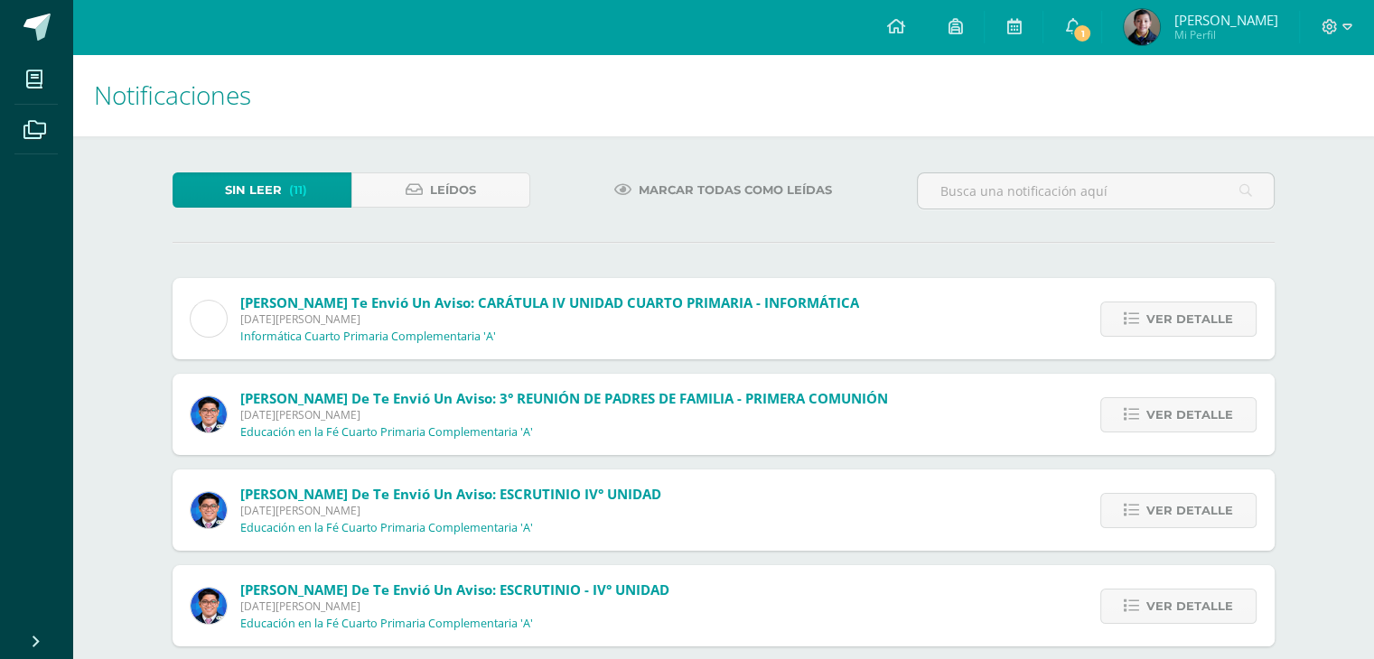
click at [285, 190] on link "Sin leer (11)" at bounding box center [262, 190] width 179 height 35
click at [1135, 322] on icon at bounding box center [1131, 319] width 15 height 15
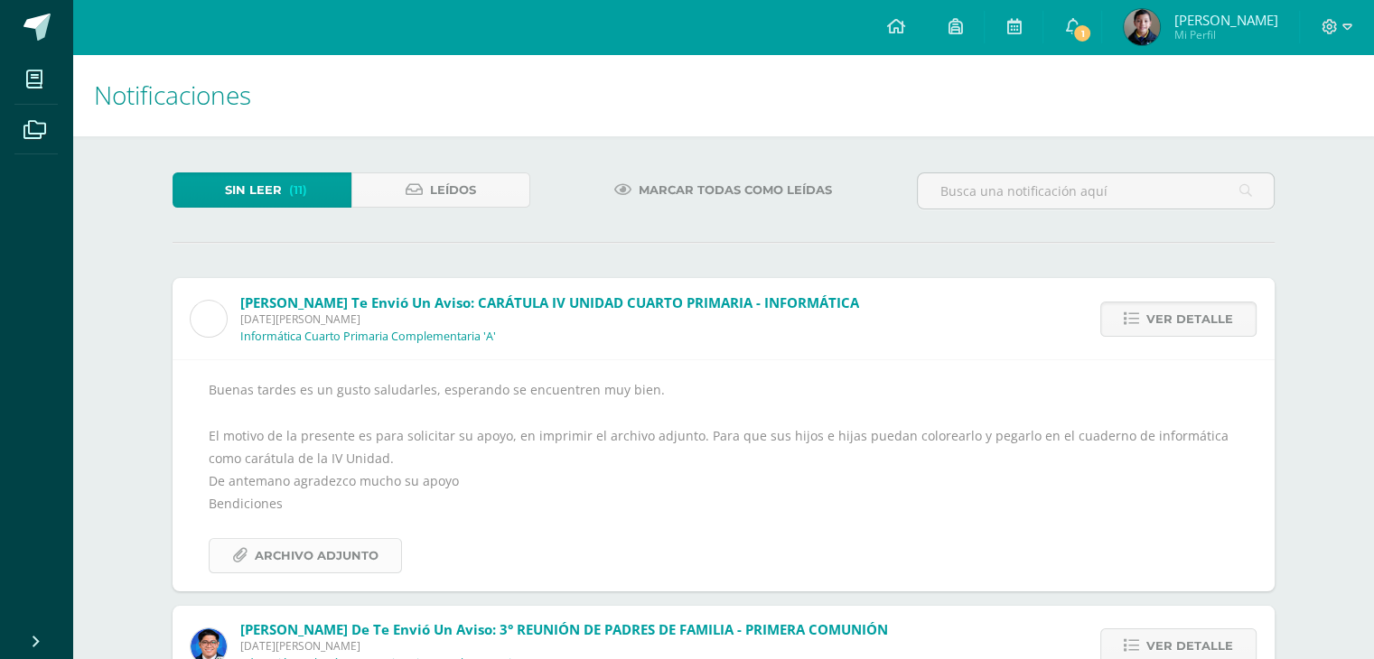
click at [387, 557] on link "Archivo Adjunto" at bounding box center [305, 555] width 193 height 35
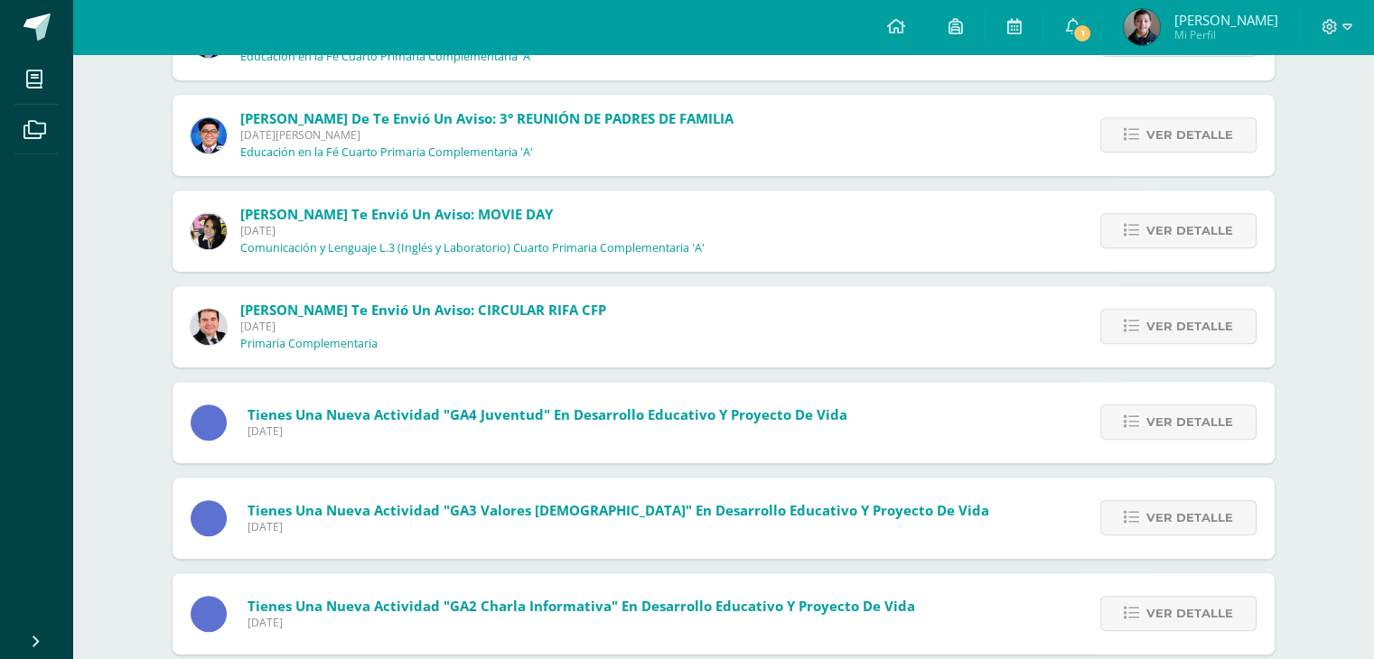
scroll to position [891, 0]
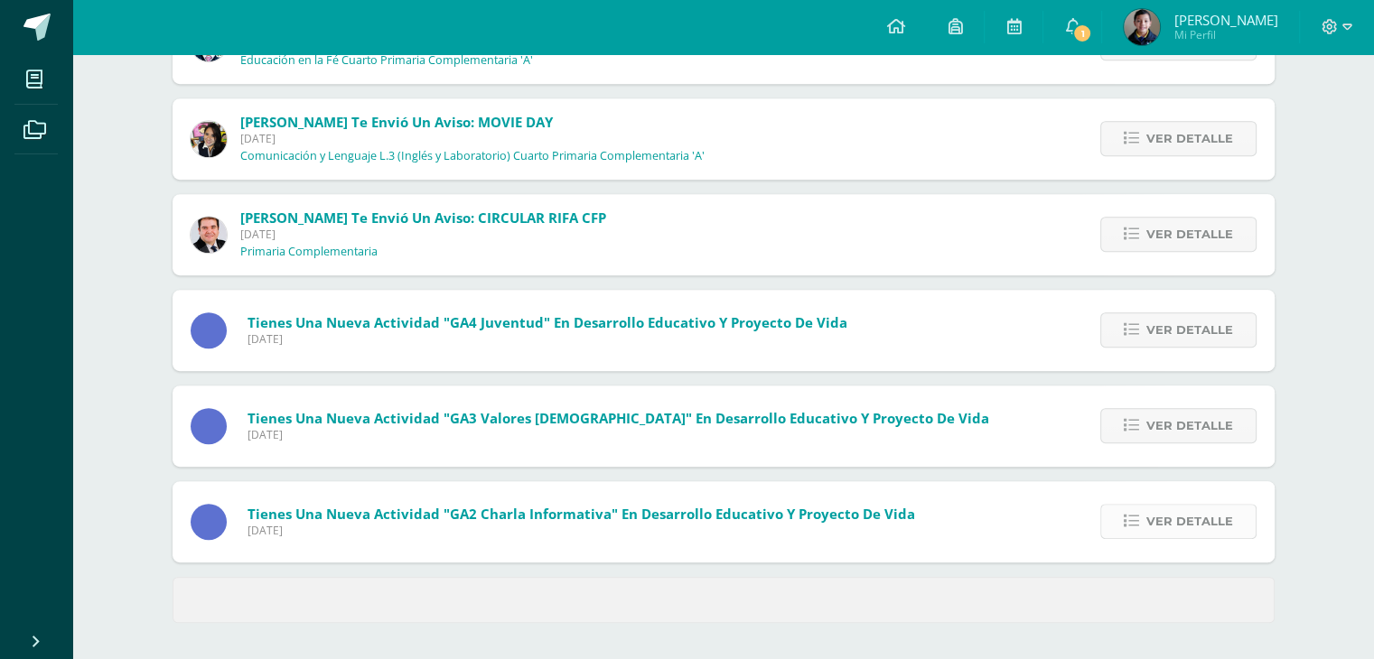
click at [1157, 510] on span "Ver detalle" at bounding box center [1189, 521] width 87 height 33
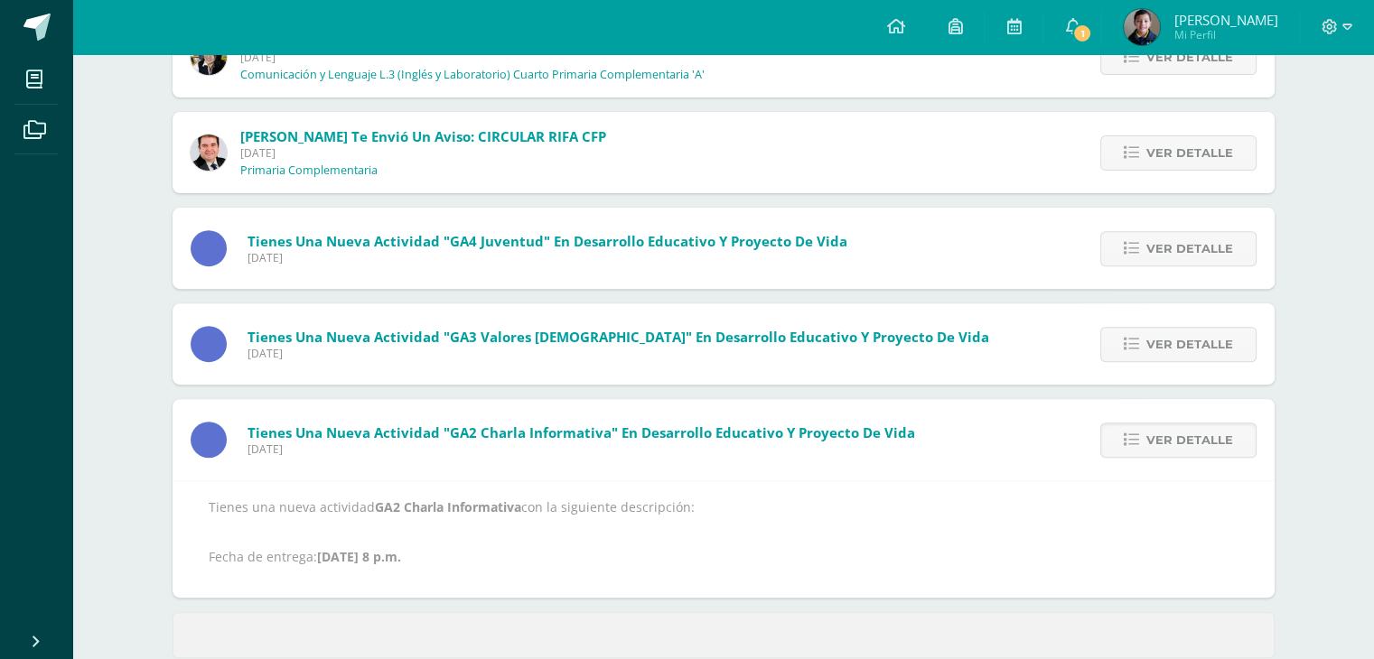
scroll to position [564, 0]
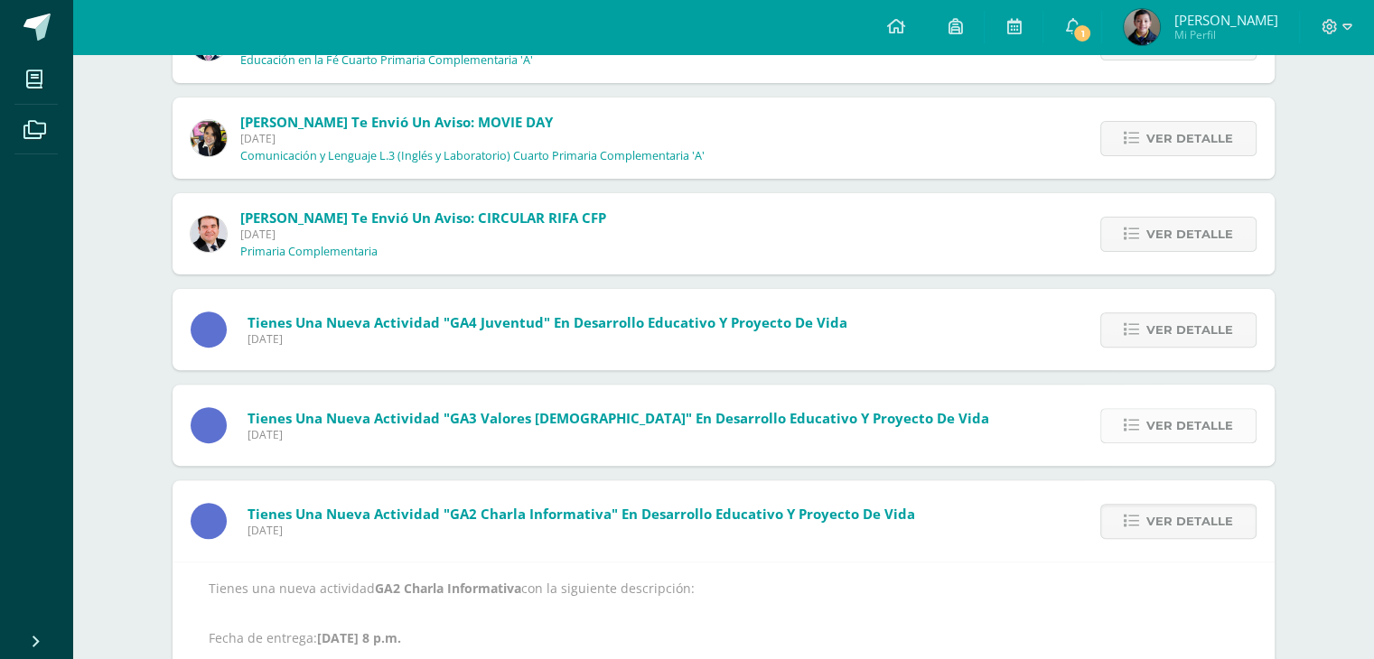
click at [1174, 424] on span "Ver detalle" at bounding box center [1189, 425] width 87 height 33
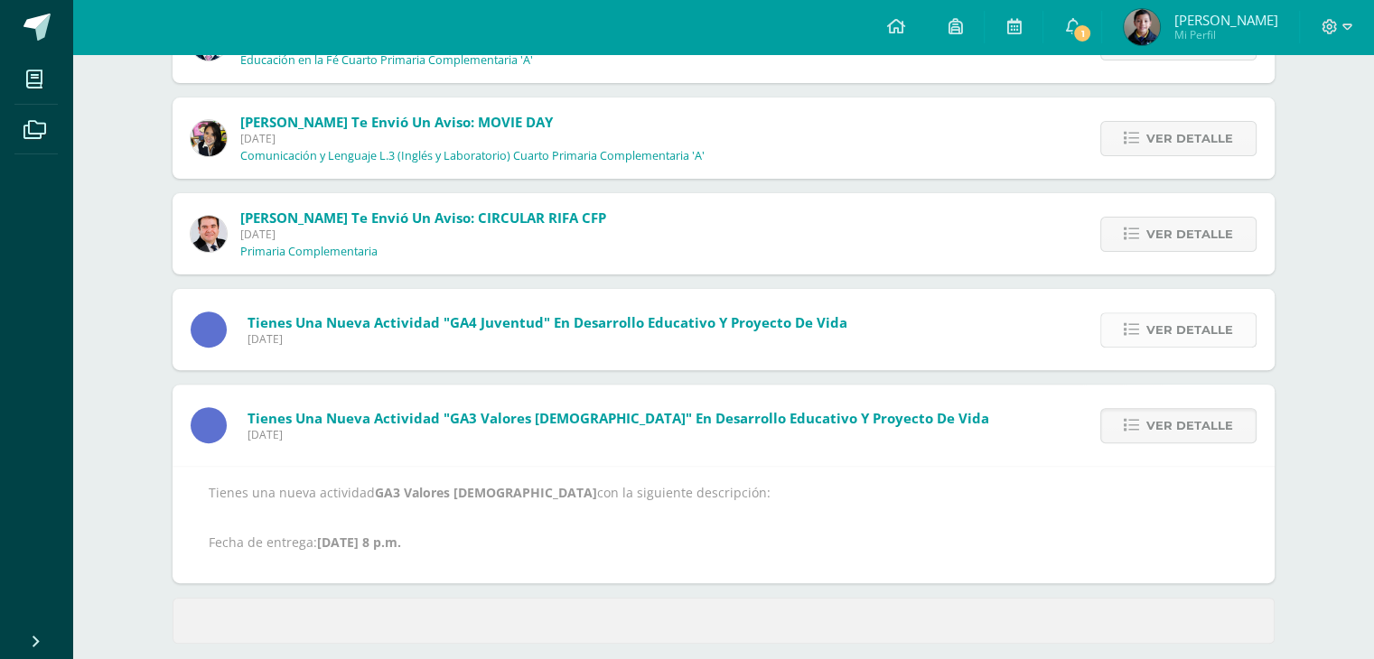
click at [1167, 317] on span "Ver detalle" at bounding box center [1189, 329] width 87 height 33
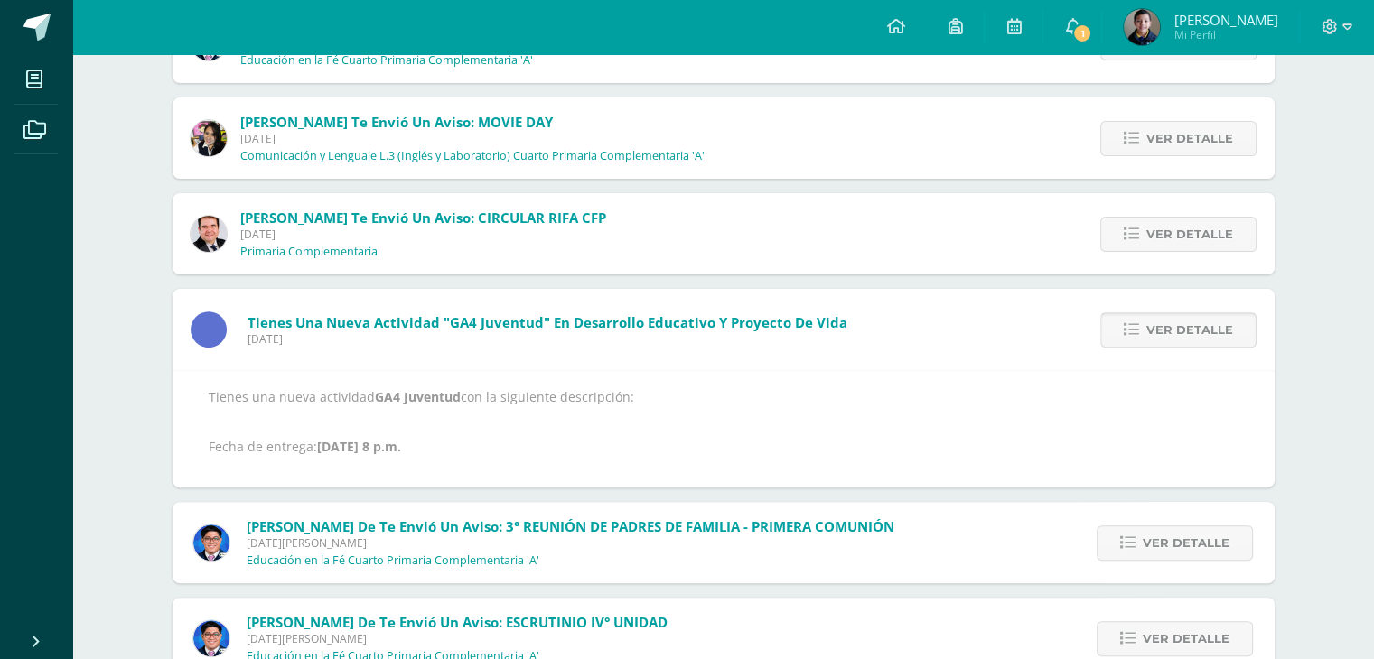
click at [1174, 330] on span "Ver detalle" at bounding box center [1189, 329] width 87 height 33
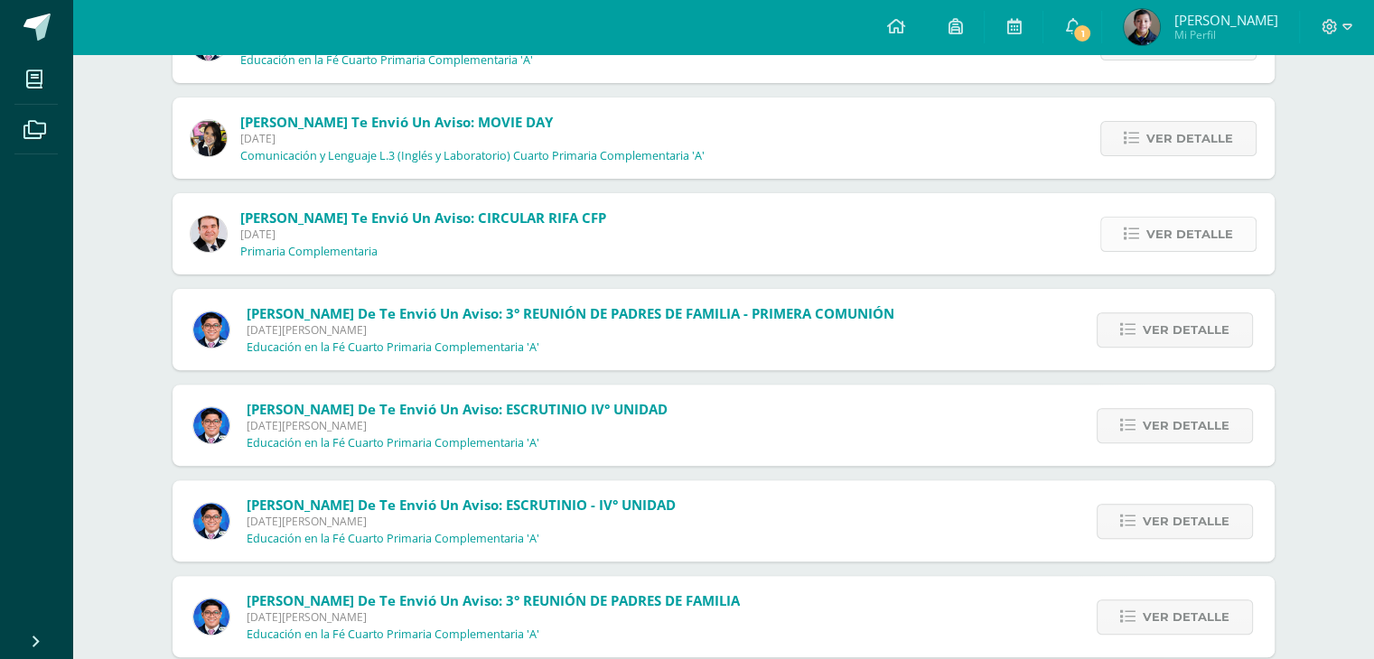
click at [1175, 228] on span "Ver detalle" at bounding box center [1189, 234] width 87 height 33
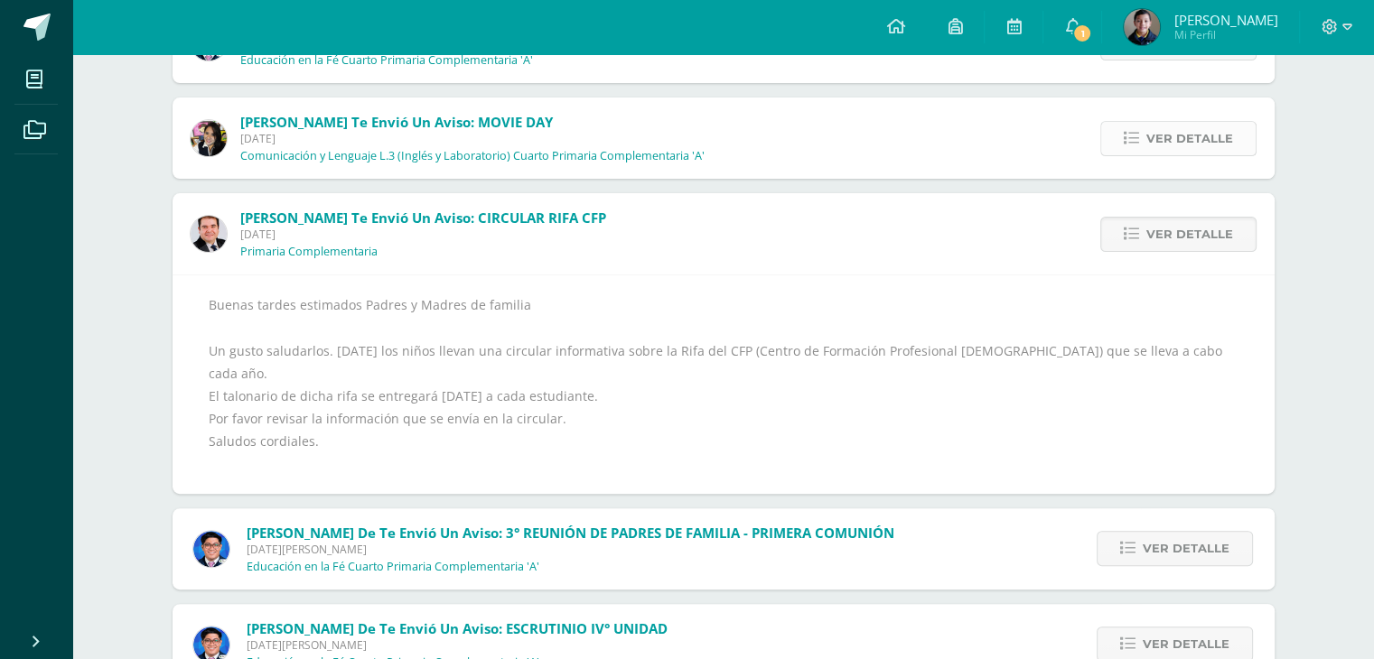
drag, startPoint x: 1189, startPoint y: 125, endPoint x: 1196, endPoint y: 131, distance: 9.6
click at [1196, 131] on span "Ver detalle" at bounding box center [1189, 138] width 87 height 33
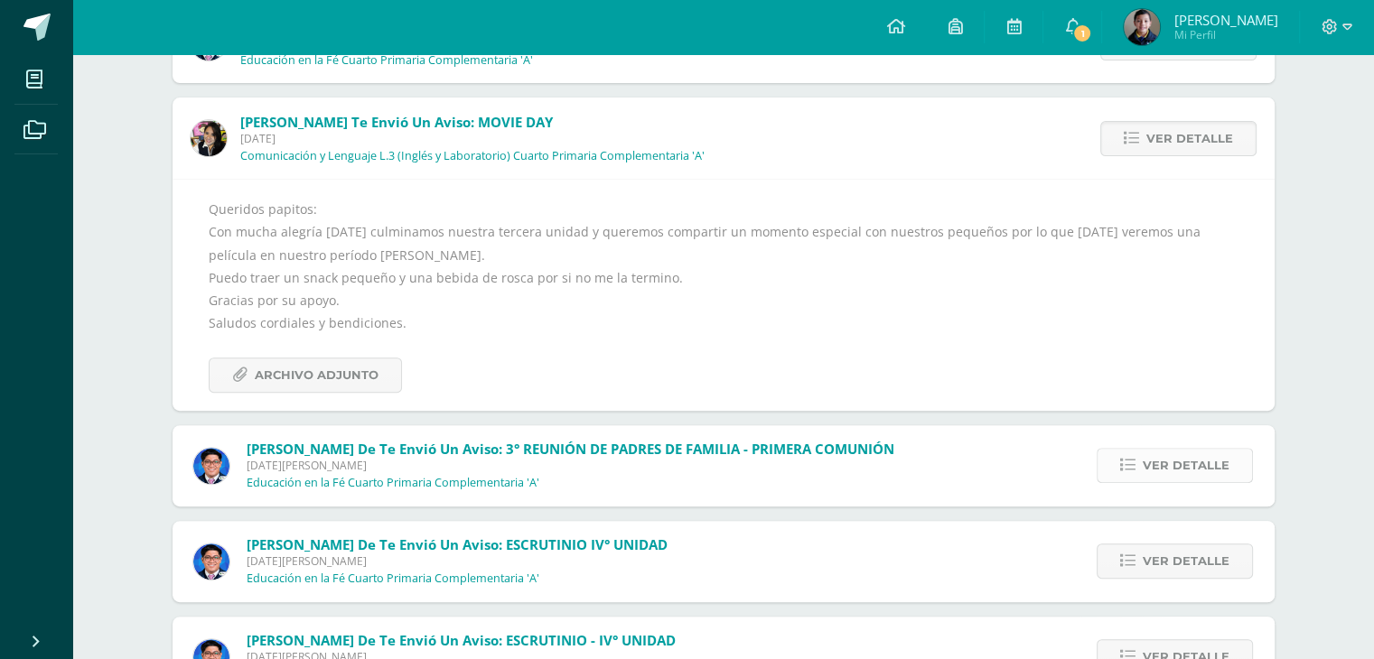
click at [1229, 474] on span "Ver detalle" at bounding box center [1186, 465] width 87 height 33
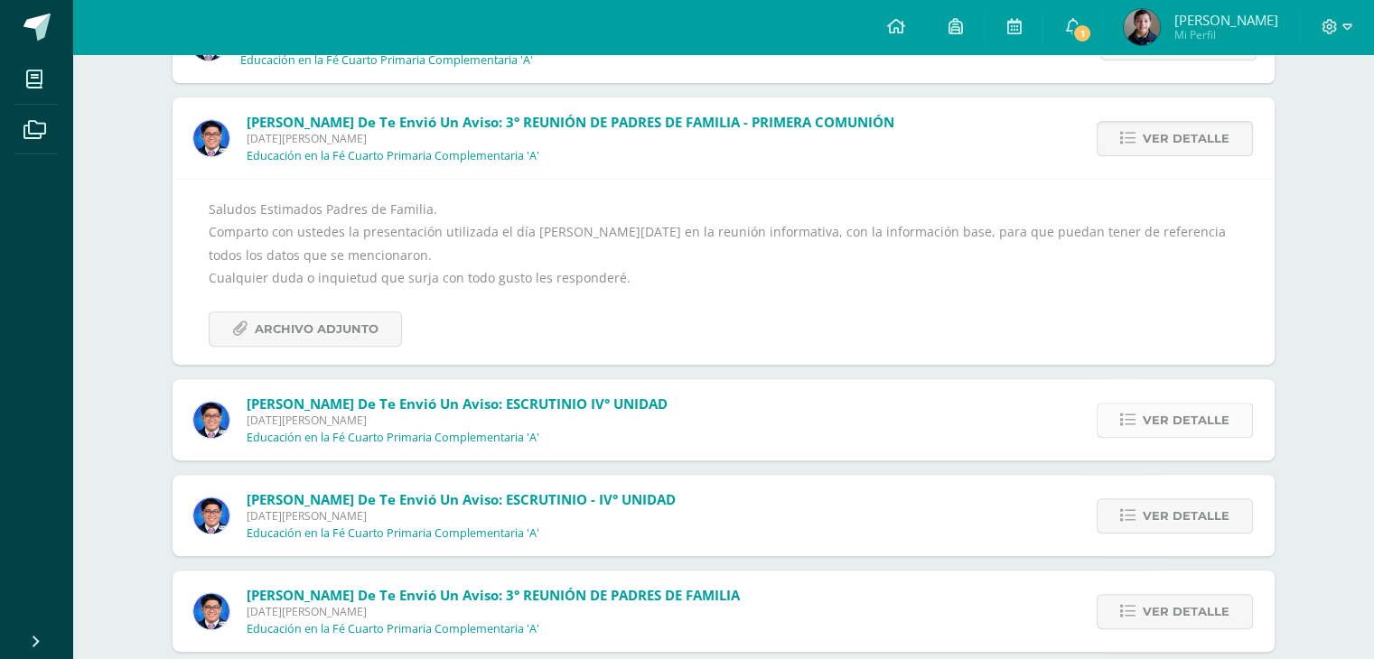
click at [1215, 436] on span "Ver detalle" at bounding box center [1186, 420] width 87 height 33
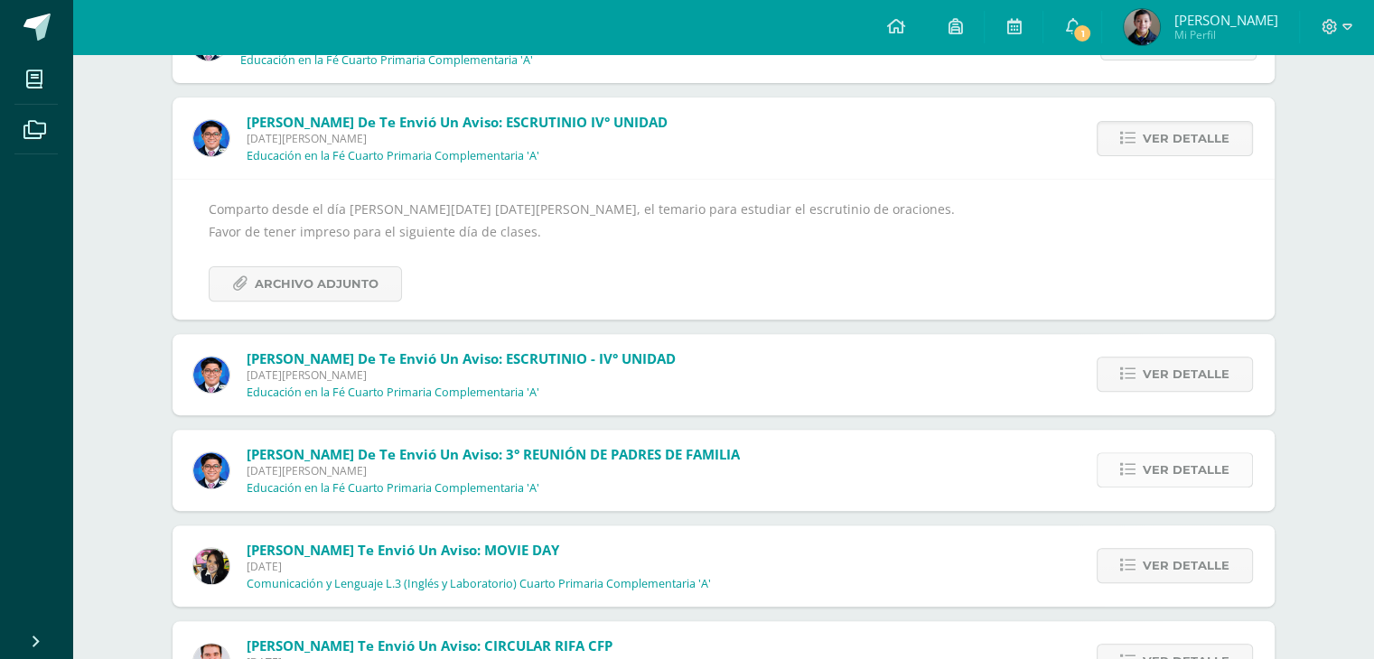
click at [1218, 454] on span "Ver detalle" at bounding box center [1186, 470] width 87 height 33
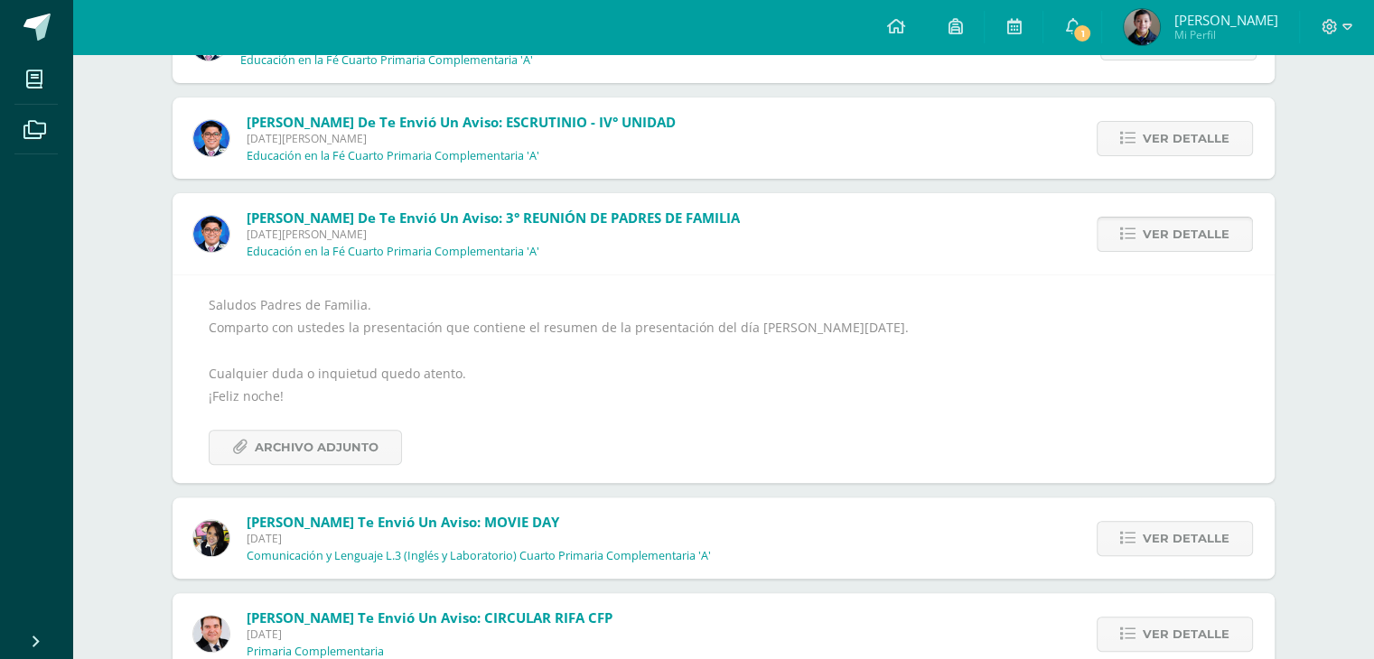
click at [1203, 247] on span "Ver detalle" at bounding box center [1186, 234] width 87 height 33
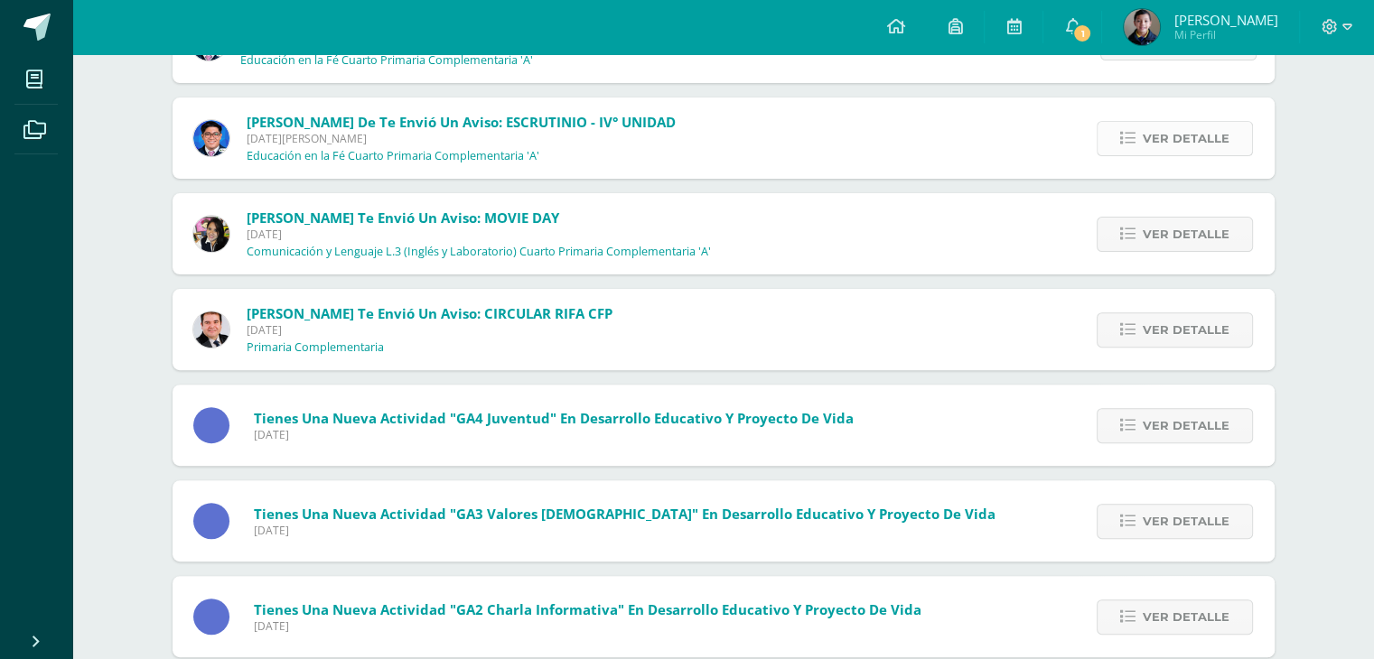
click at [1205, 128] on span "Ver detalle" at bounding box center [1186, 138] width 87 height 33
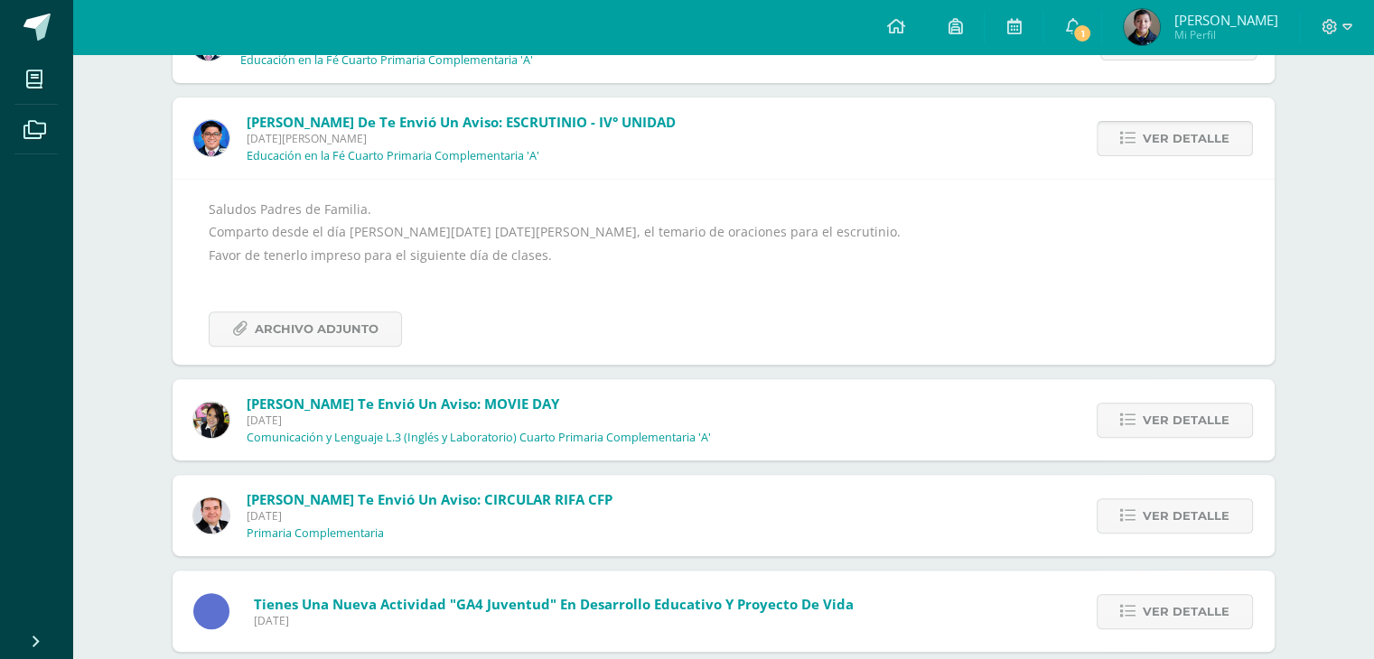
click at [1204, 141] on span "Ver detalle" at bounding box center [1186, 138] width 87 height 33
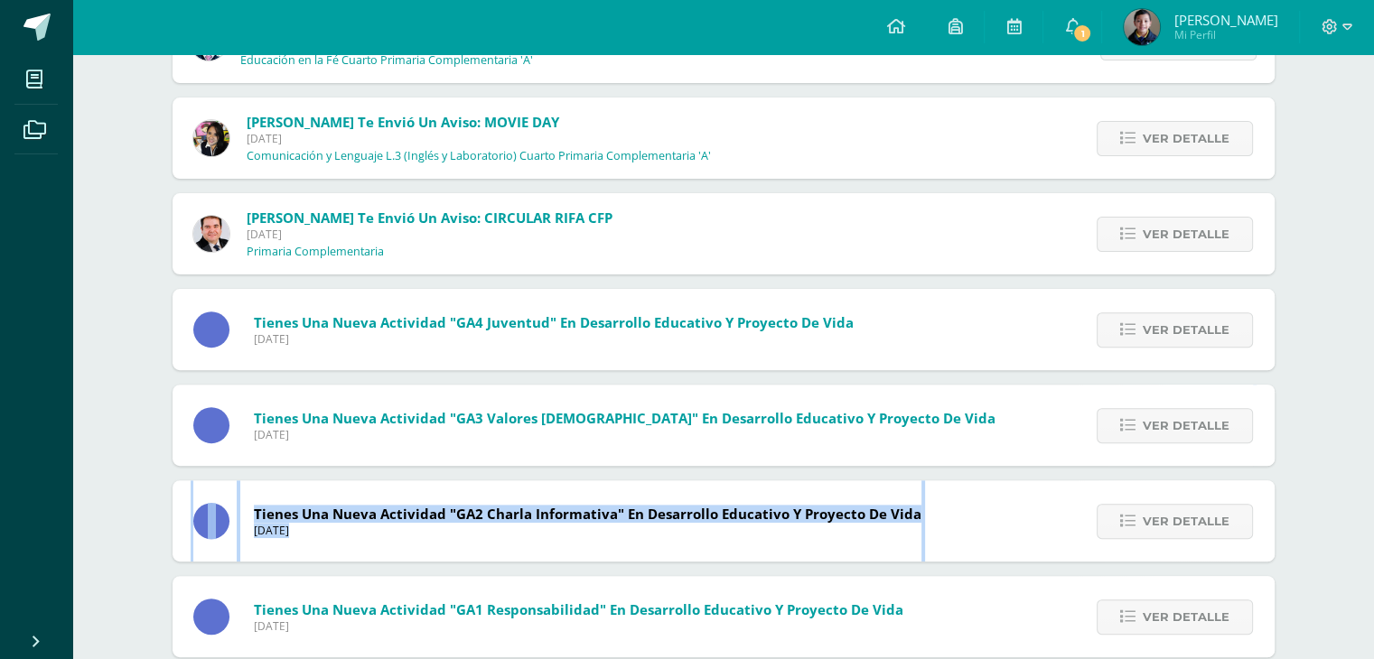
drag, startPoint x: 1370, startPoint y: 393, endPoint x: 1374, endPoint y: 475, distance: 82.3
click at [1358, 518] on div "Notificaciones Sin leer (1) Leídos Marcar todas como leídas Cristian de te envi…" at bounding box center [723, 91] width 1302 height 1203
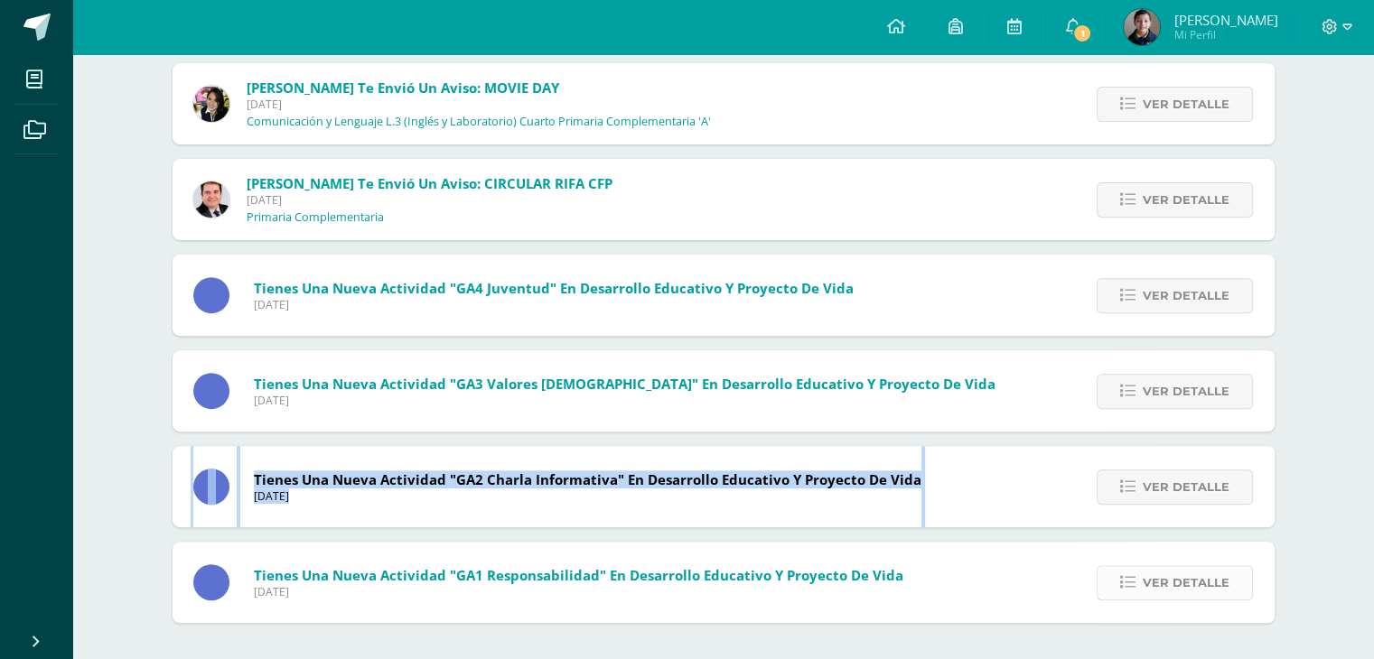
click at [1225, 587] on span "Ver detalle" at bounding box center [1186, 582] width 87 height 33
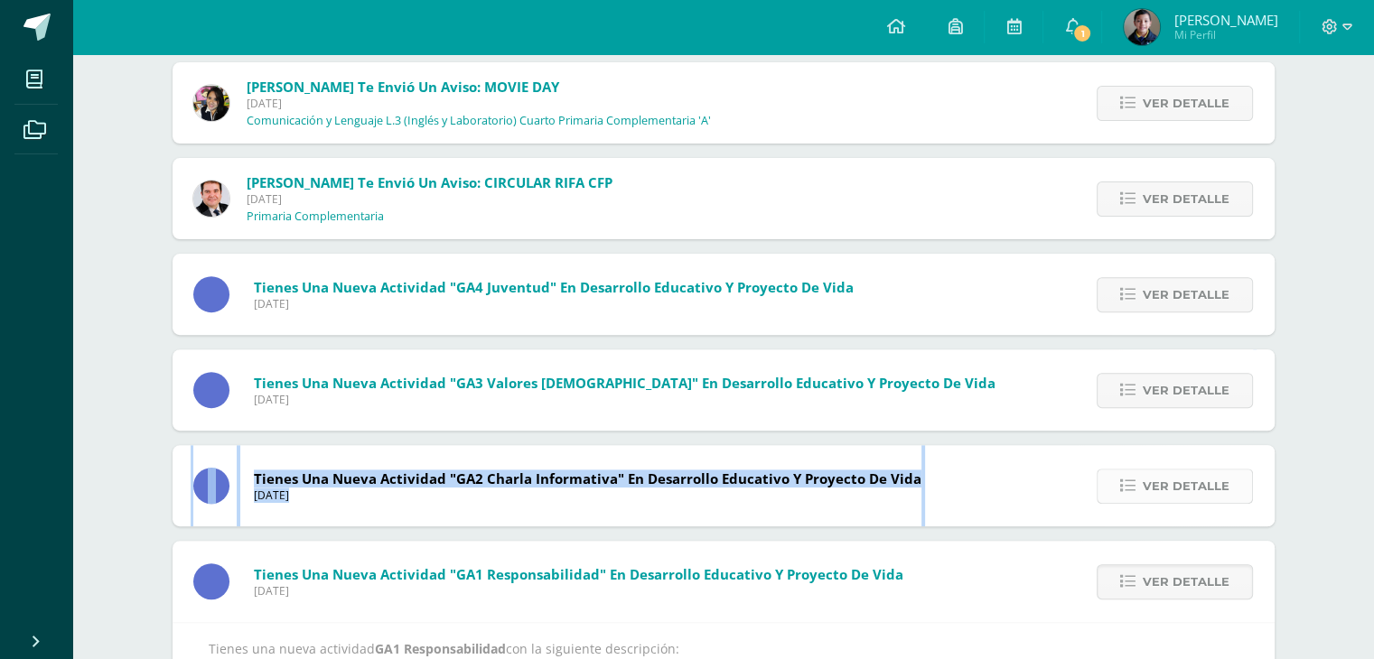
click at [1219, 494] on span "Ver detalle" at bounding box center [1186, 486] width 87 height 33
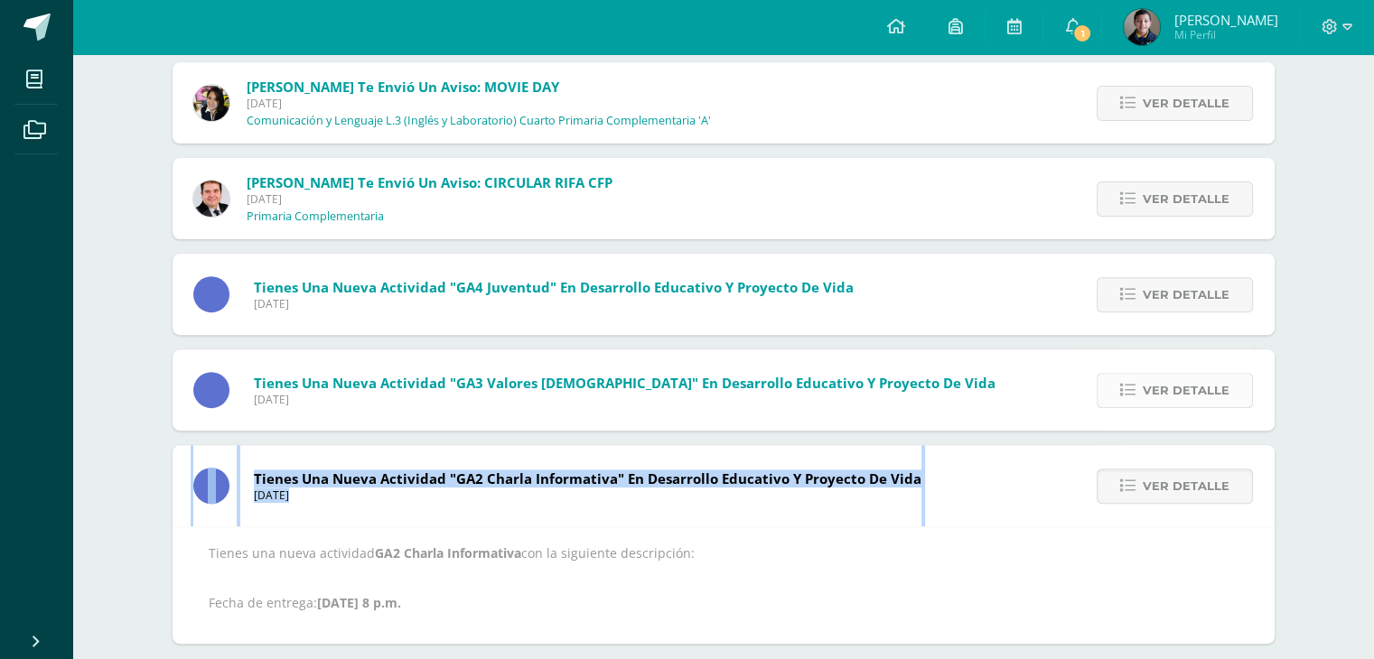
click at [1200, 395] on span "Ver detalle" at bounding box center [1186, 390] width 87 height 33
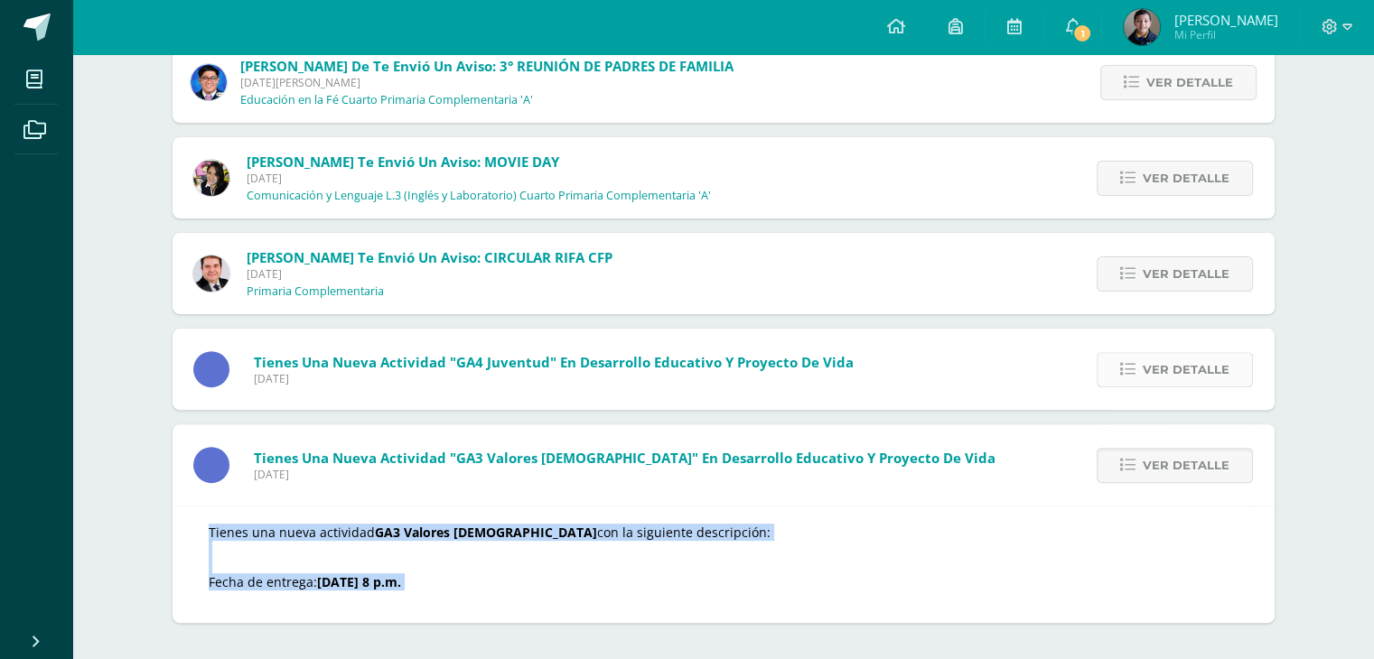
click at [1214, 370] on span "Ver detalle" at bounding box center [1186, 369] width 87 height 33
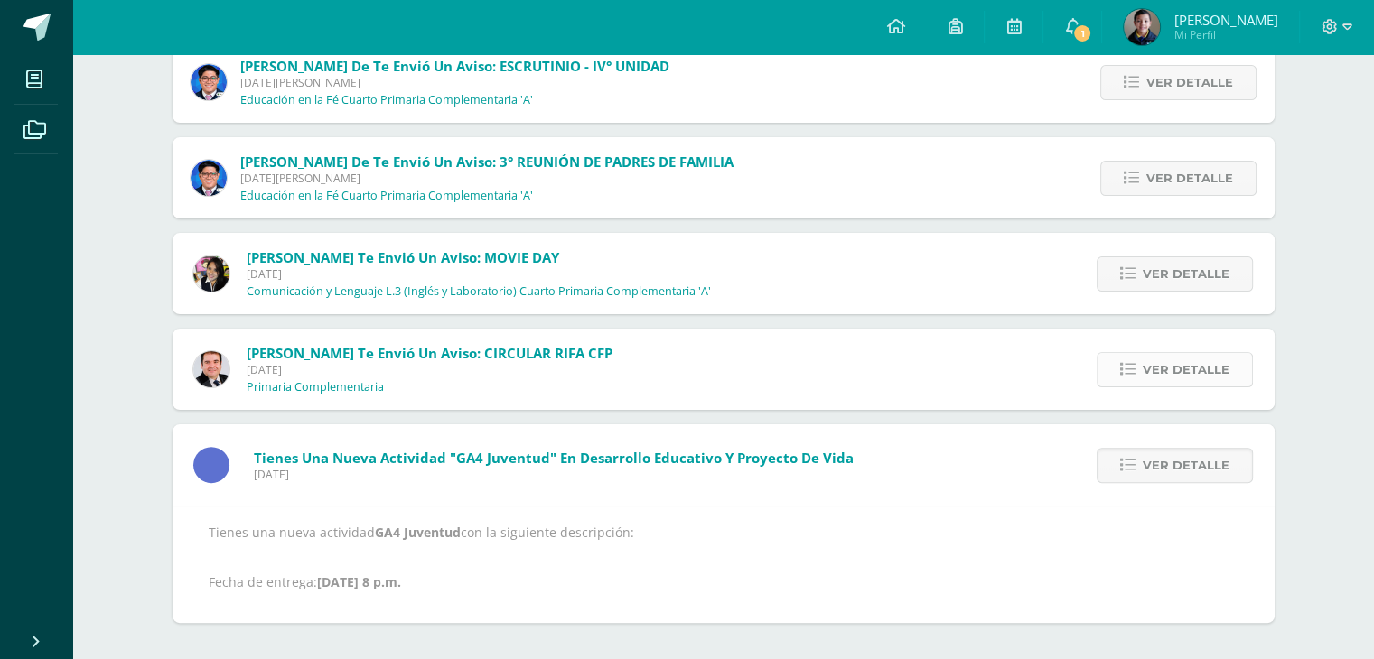
click at [1213, 360] on span "Ver detalle" at bounding box center [1186, 369] width 87 height 33
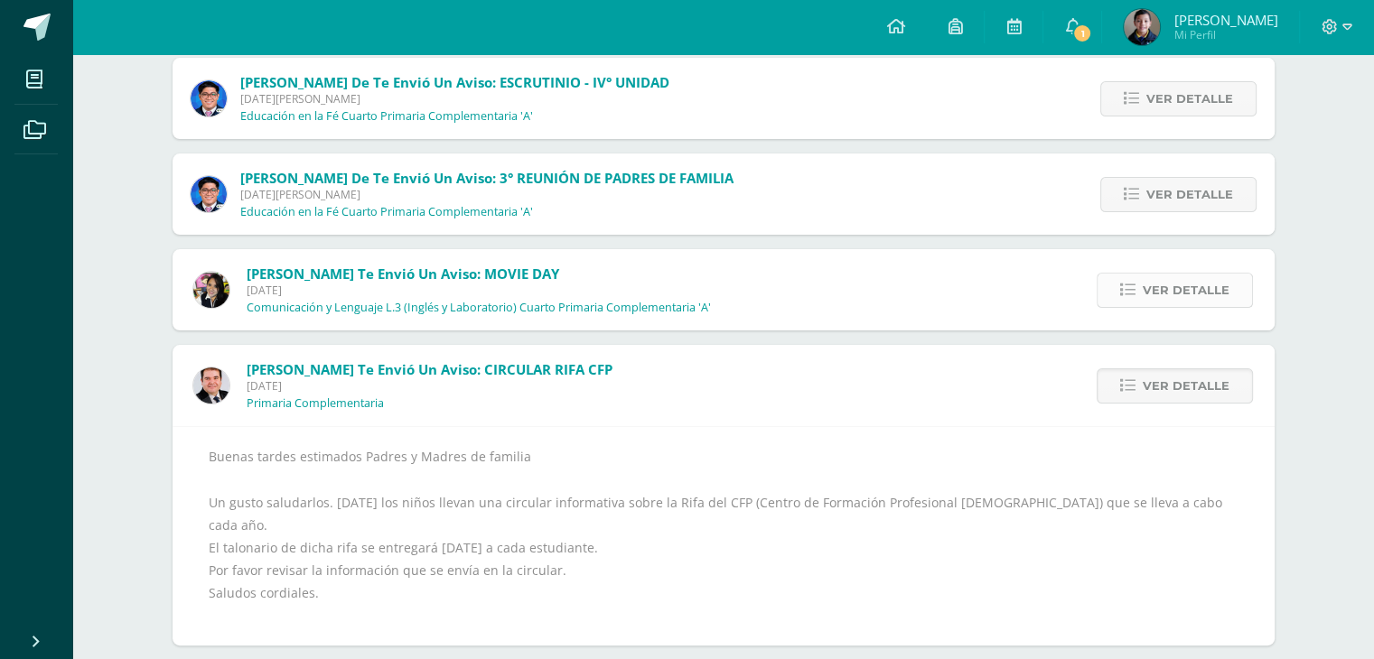
click at [1209, 291] on span "Ver detalle" at bounding box center [1186, 290] width 87 height 33
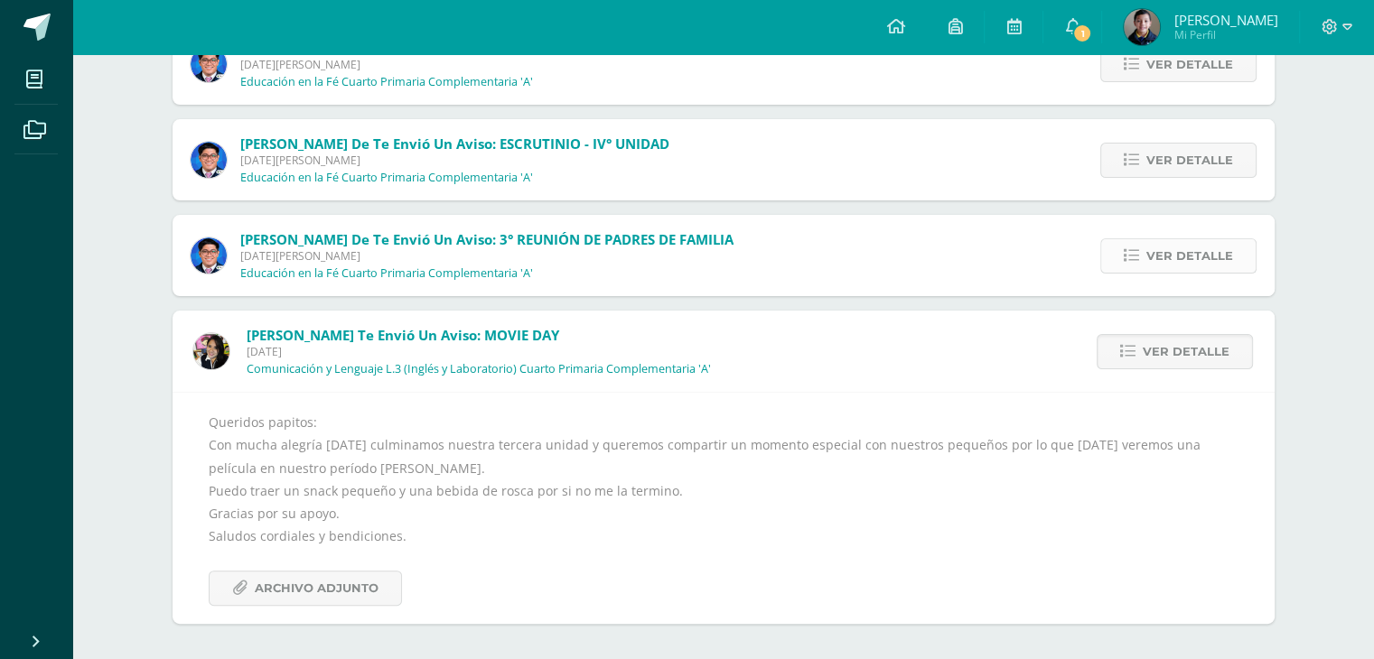
click at [1200, 242] on span "Ver detalle" at bounding box center [1189, 255] width 87 height 33
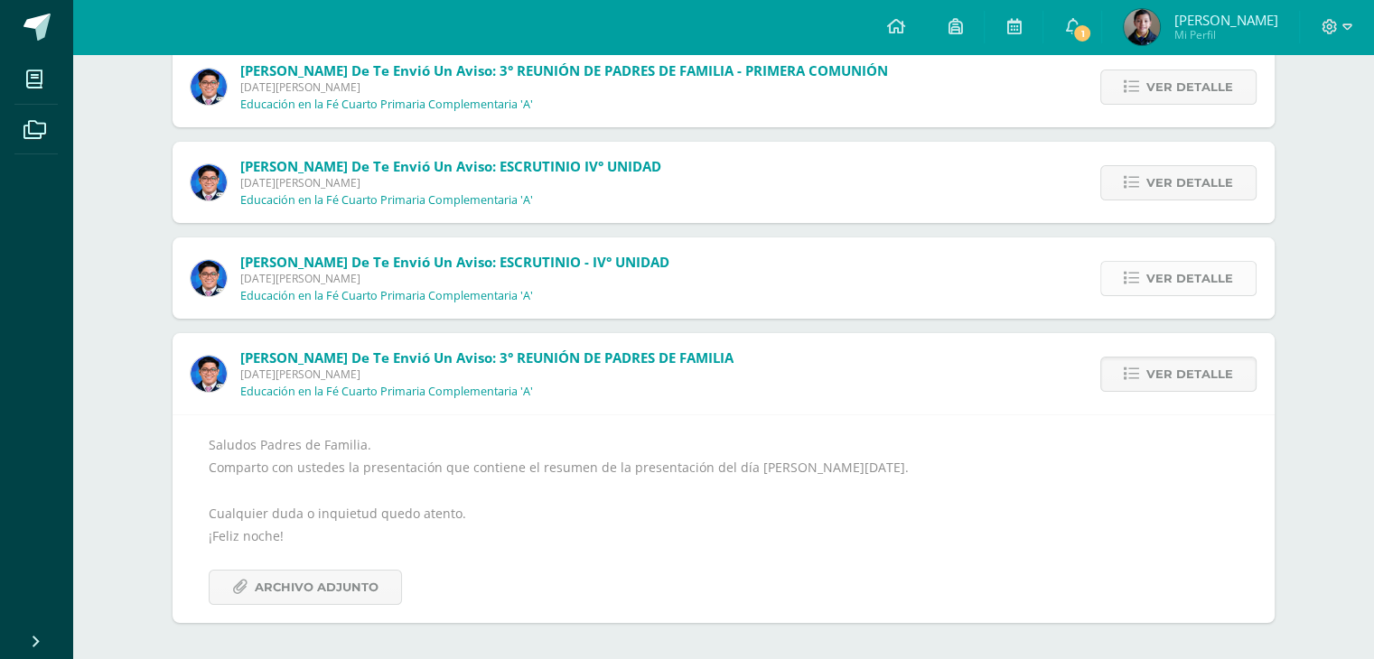
click at [1209, 279] on span "Ver detalle" at bounding box center [1189, 278] width 87 height 33
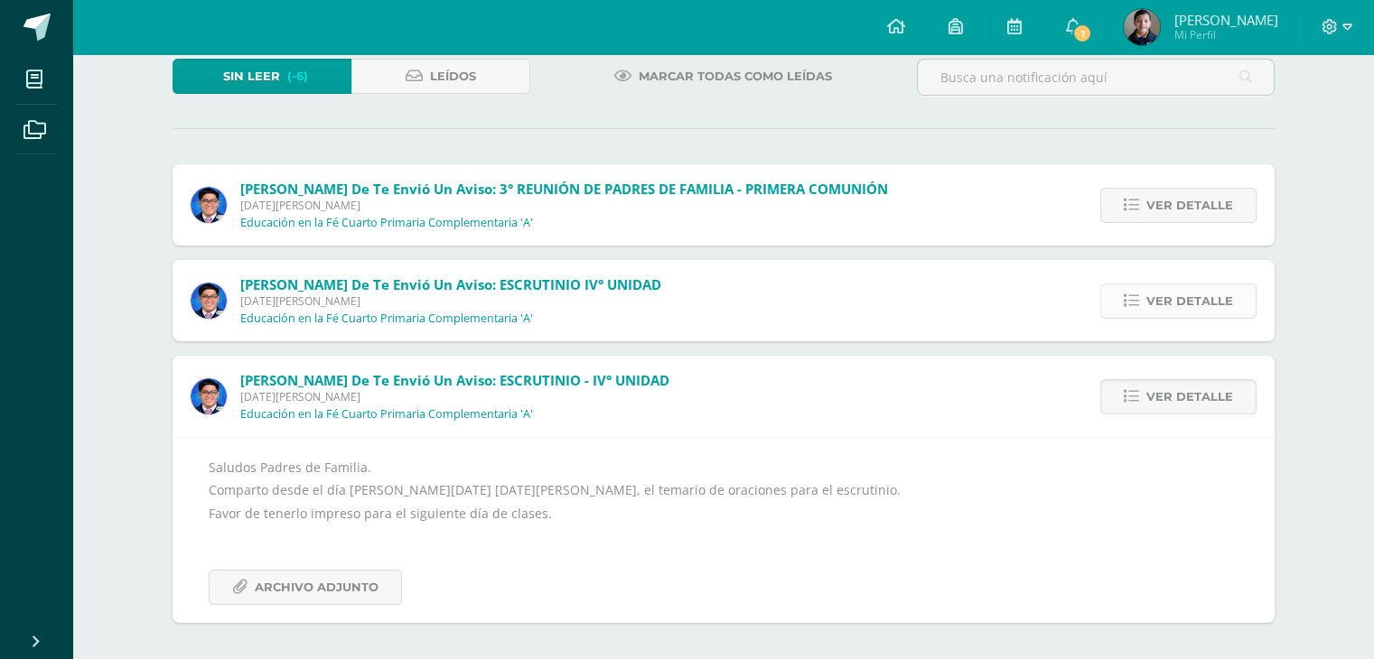
click at [1218, 294] on span "Ver detalle" at bounding box center [1189, 301] width 87 height 33
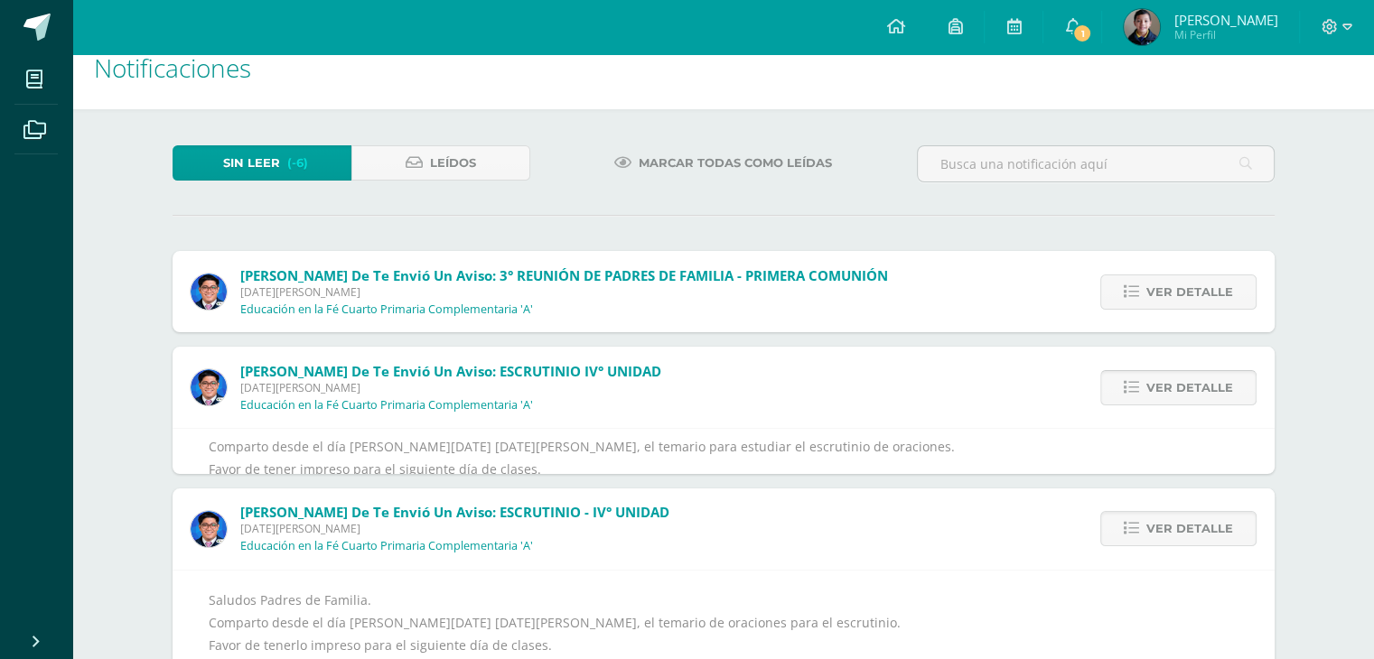
scroll to position [0, 0]
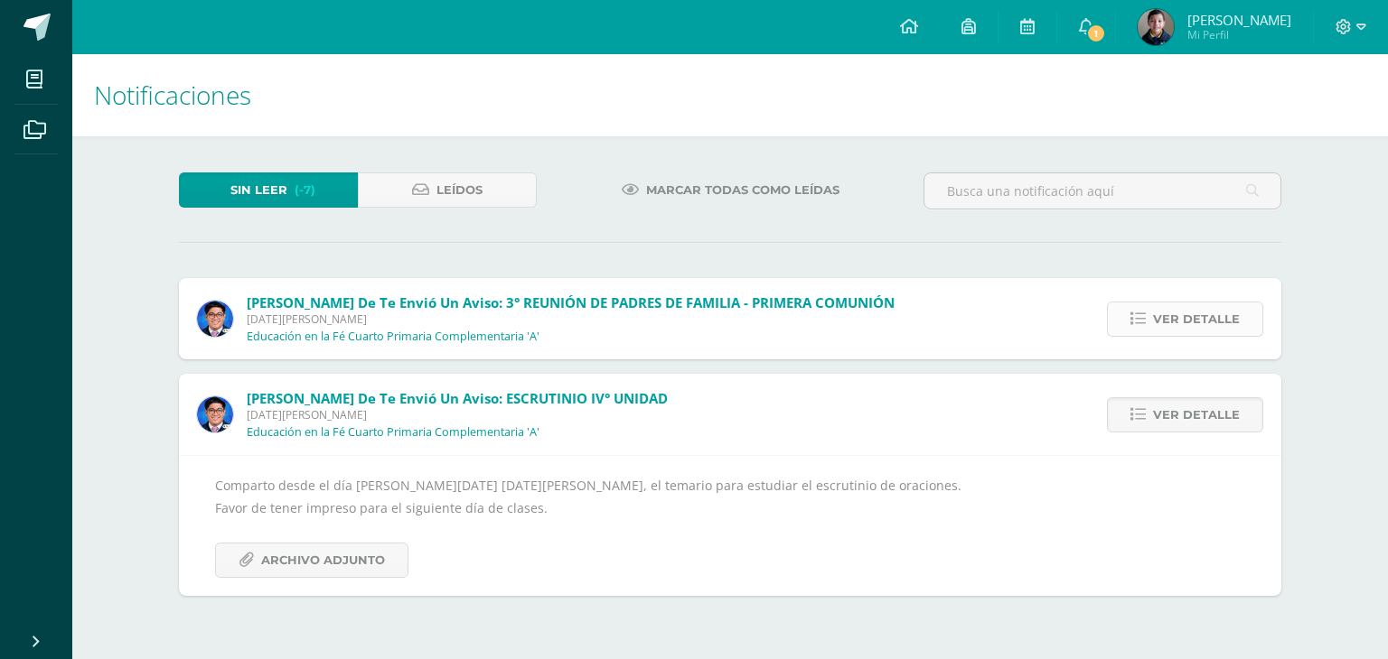
click at [1228, 318] on span "Ver detalle" at bounding box center [1196, 319] width 87 height 33
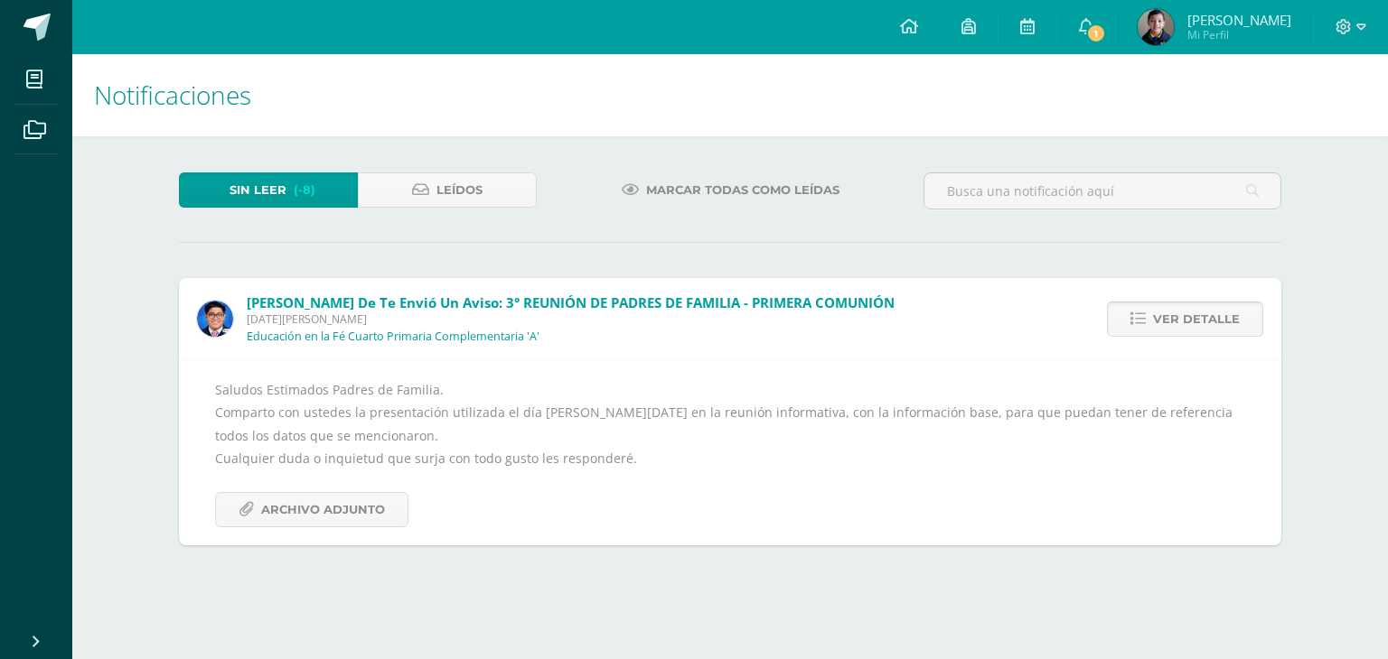
click at [1228, 318] on span "Ver detalle" at bounding box center [1196, 319] width 87 height 33
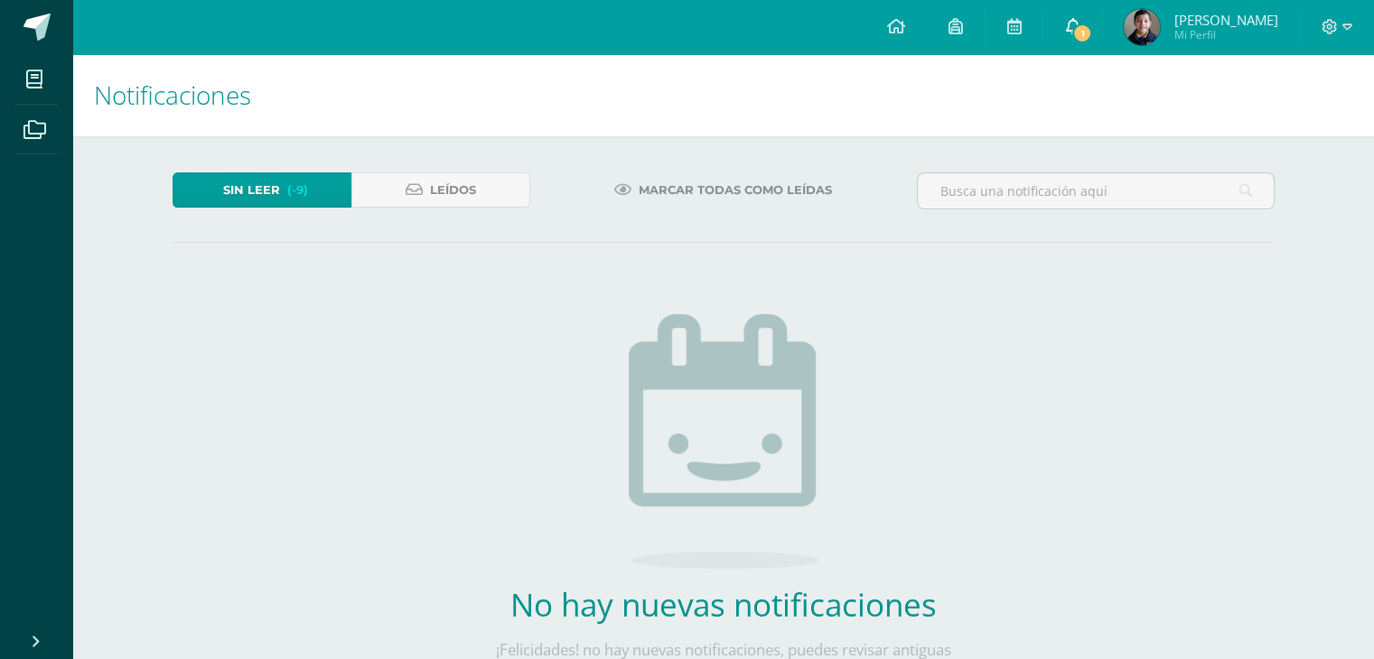
click at [1090, 23] on link "1" at bounding box center [1072, 27] width 58 height 54
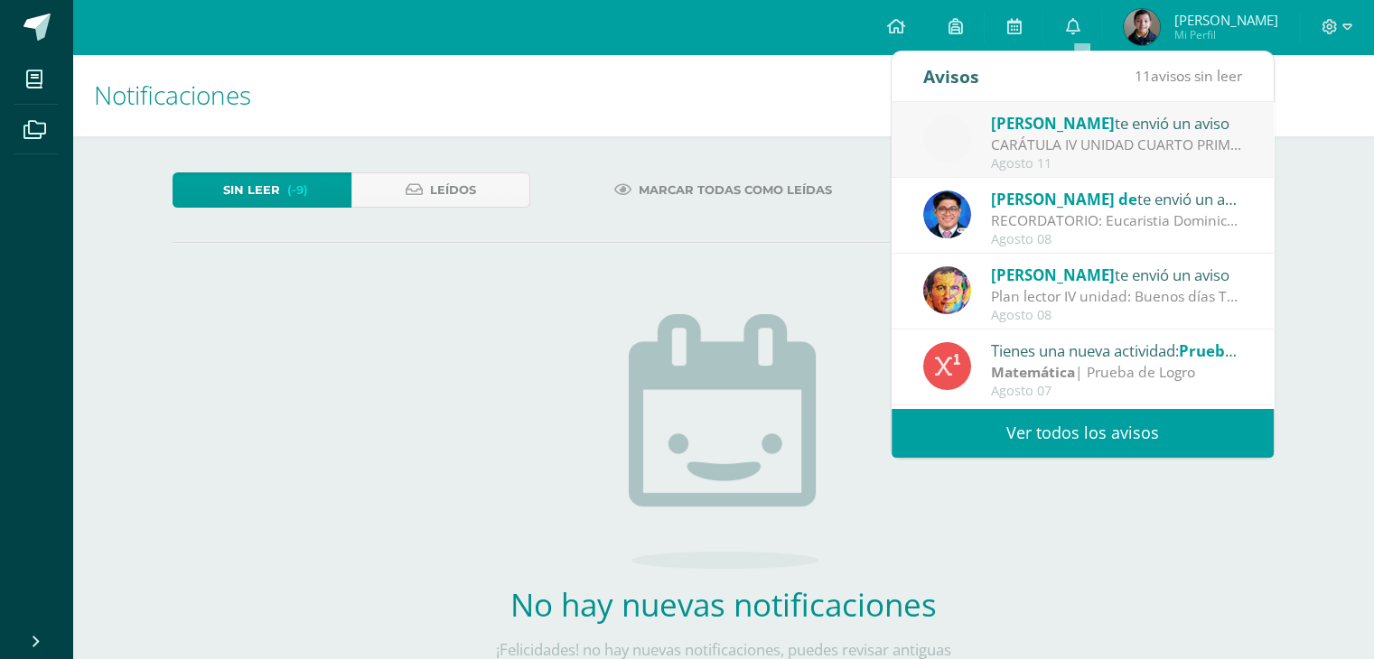
click at [1147, 142] on div "CARÁTULA IV UNIDAD CUARTO PRIMARIA - INFORMÁTICA: Buenas tardes es un gusto sal…" at bounding box center [1116, 145] width 251 height 21
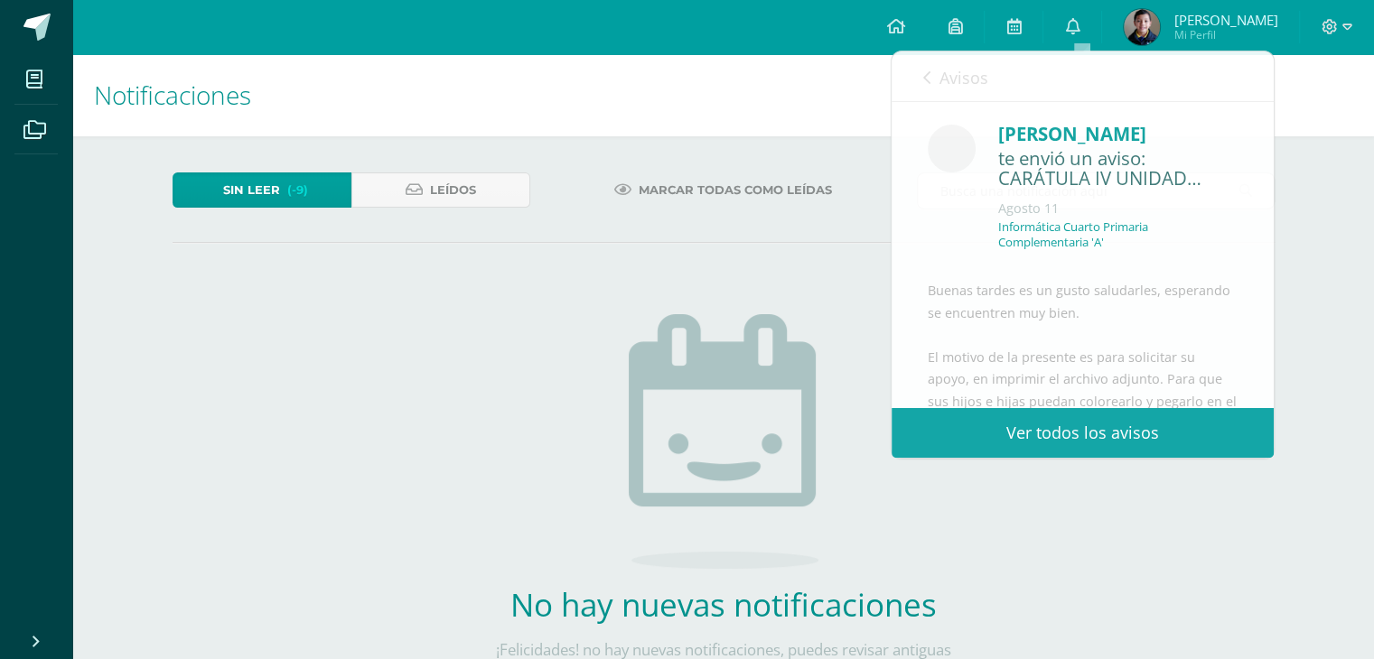
click at [1306, 586] on div "Sin leer (-9) Leídos Marcar todas como leídas No hay nuevas notificaciones ¡Fel…" at bounding box center [723, 455] width 1174 height 638
